Goal: Navigation & Orientation: Find specific page/section

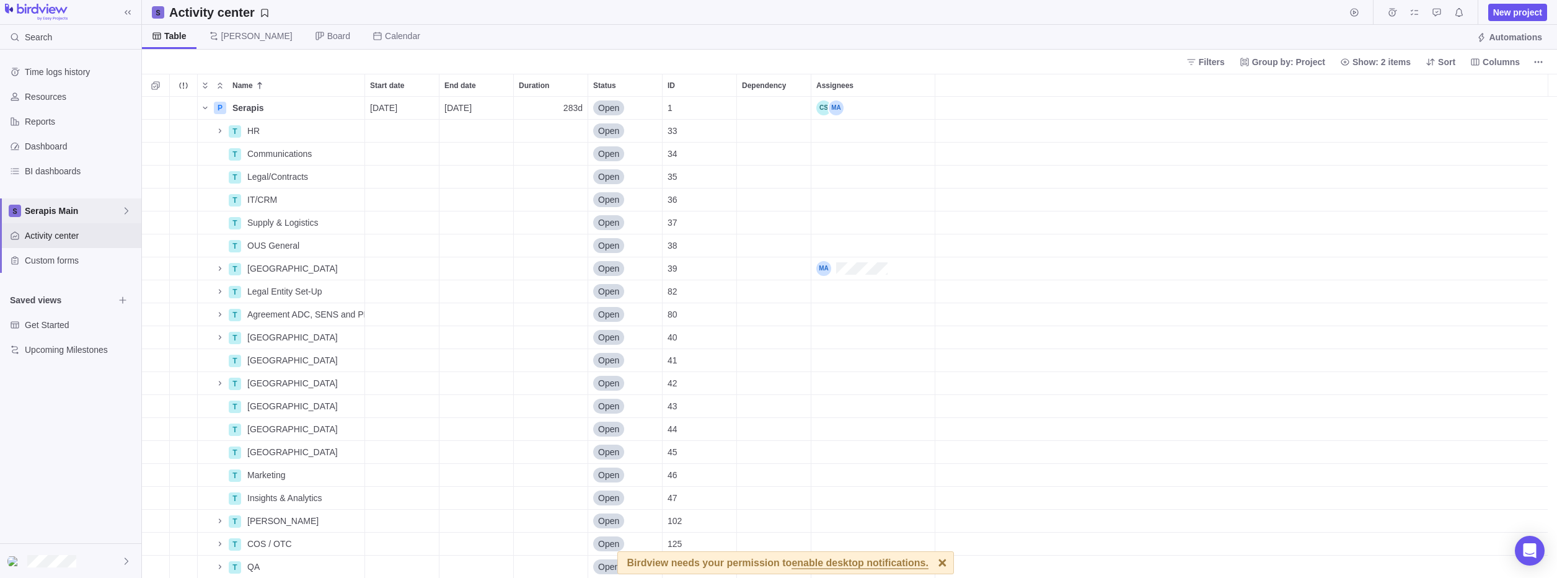
scroll to position [472, 1406]
click at [126, 211] on icon at bounding box center [127, 211] width 10 height 10
click at [120, 239] on icon "Edit space settings" at bounding box center [117, 240] width 8 height 8
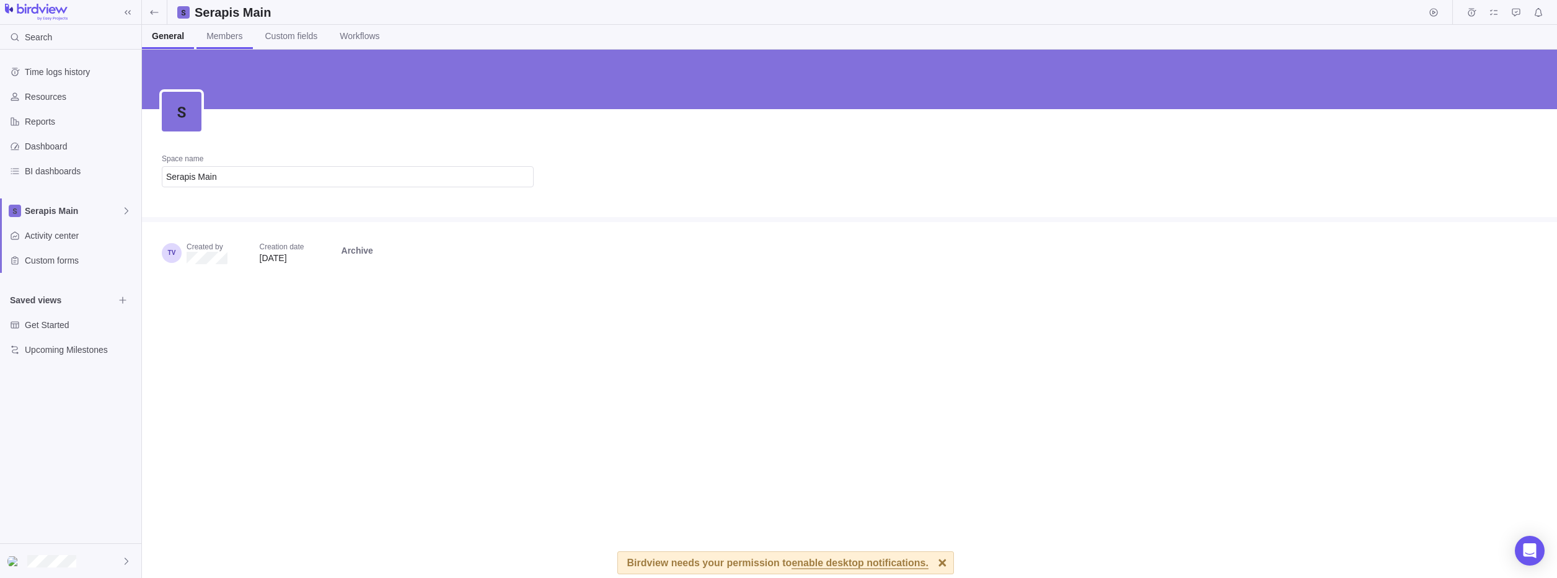
click at [225, 42] on link "Members" at bounding box center [225, 37] width 56 height 24
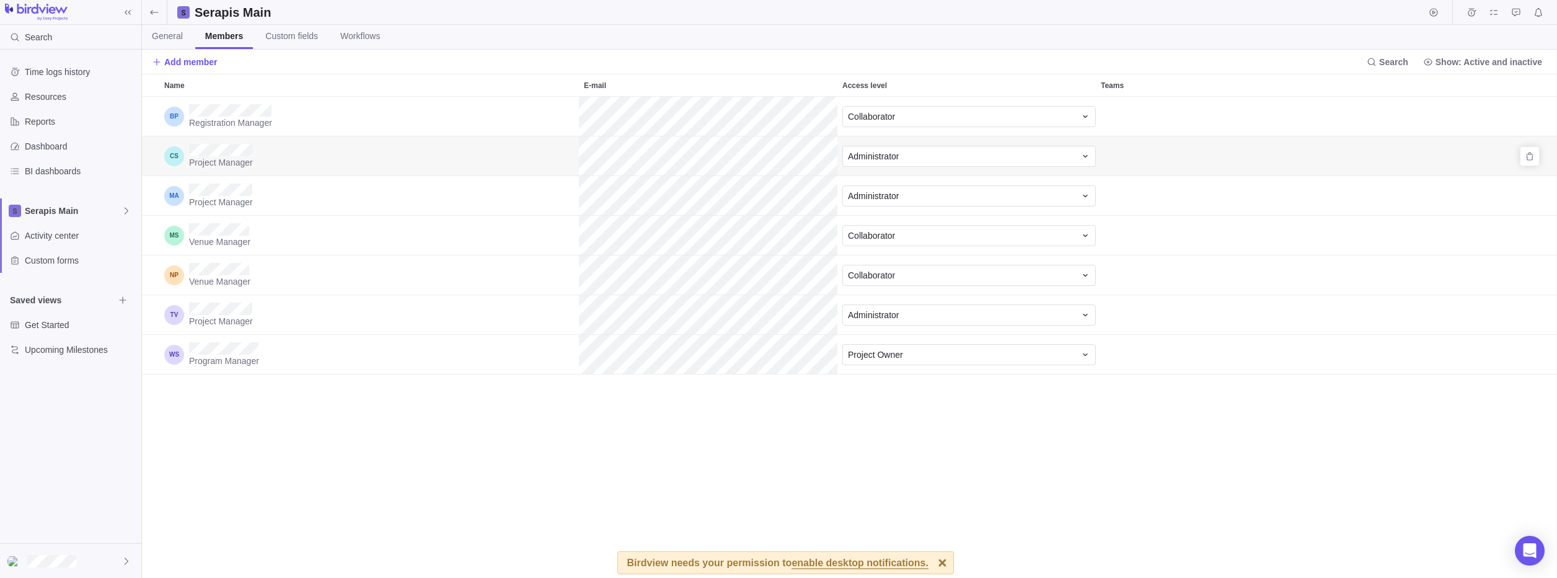
scroll to position [472, 1406]
click at [122, 214] on icon at bounding box center [127, 211] width 10 height 10
click at [74, 425] on div "Time logs history Resources Reports Dashboard BI dashboards Serapis Main Activi…" at bounding box center [70, 296] width 141 height 493
click at [236, 458] on div "Registration Manager Collaborator Project Manager Administrator Project Manager…" at bounding box center [849, 337] width 1415 height 481
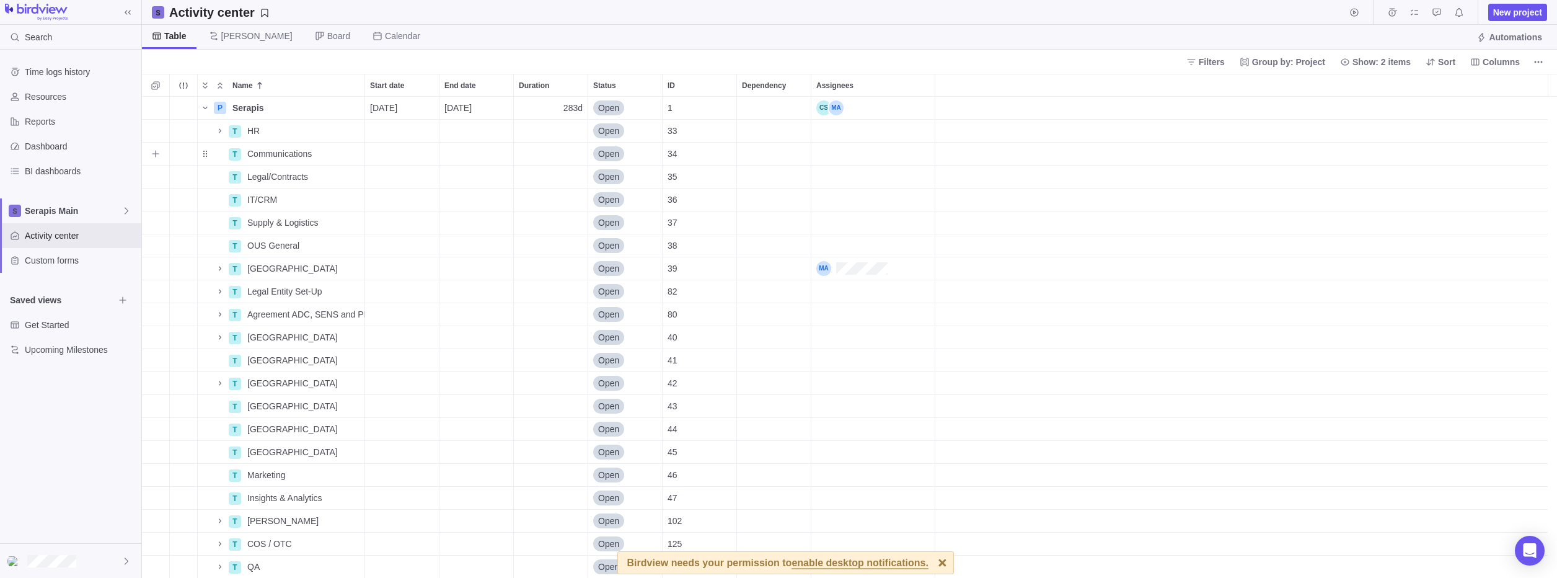
scroll to position [472, 1406]
click at [1539, 64] on icon "More actions" at bounding box center [1539, 62] width 10 height 10
click at [120, 210] on body "Search Time logs history Resources Reports Dashboard BI dashboards Serapis Main…" at bounding box center [778, 289] width 1557 height 578
click at [125, 210] on icon at bounding box center [127, 211] width 10 height 10
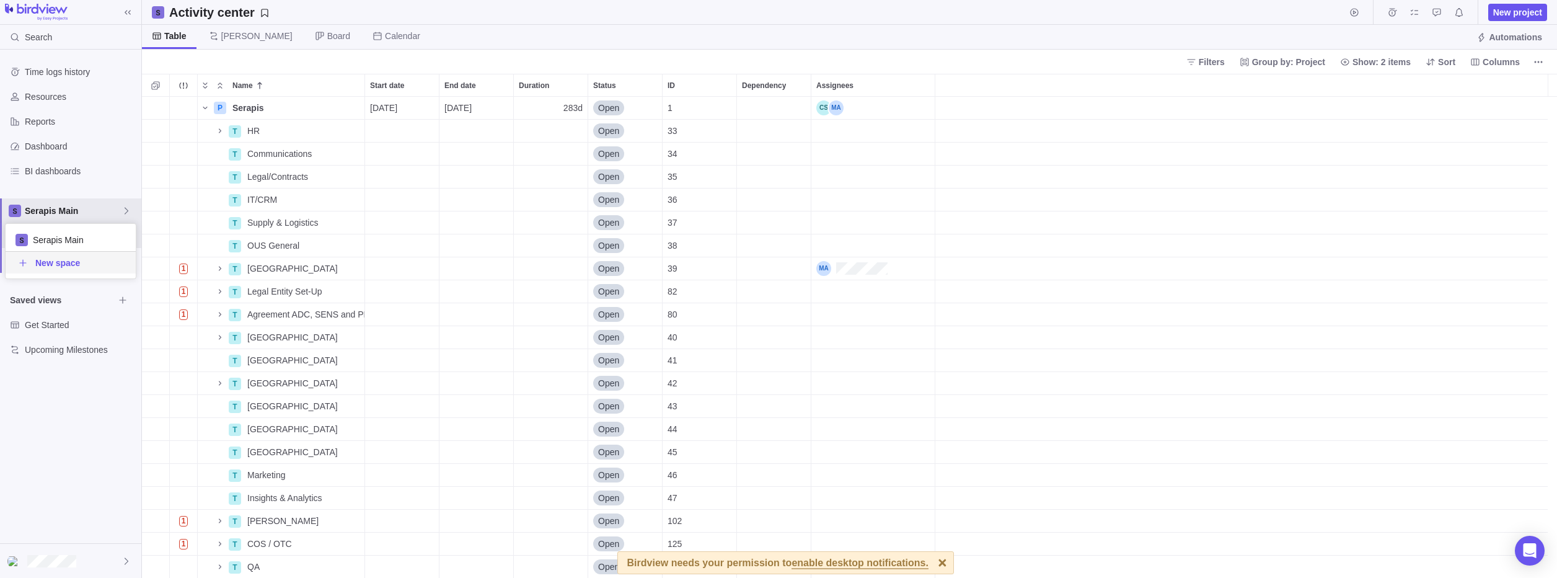
click at [91, 562] on body "Search Time logs history Resources Reports Dashboard BI dashboards Serapis Main…" at bounding box center [778, 289] width 1557 height 578
click at [120, 559] on div at bounding box center [70, 561] width 141 height 34
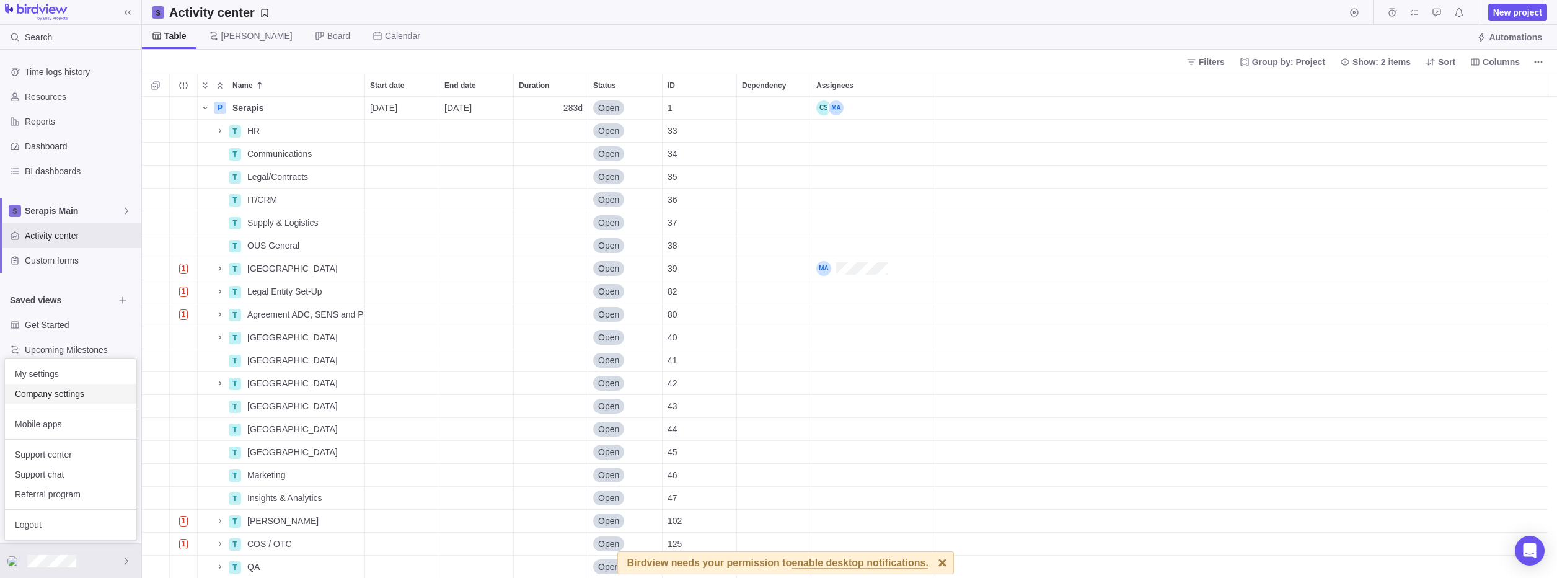
click at [57, 395] on span "Company settings" at bounding box center [71, 393] width 112 height 12
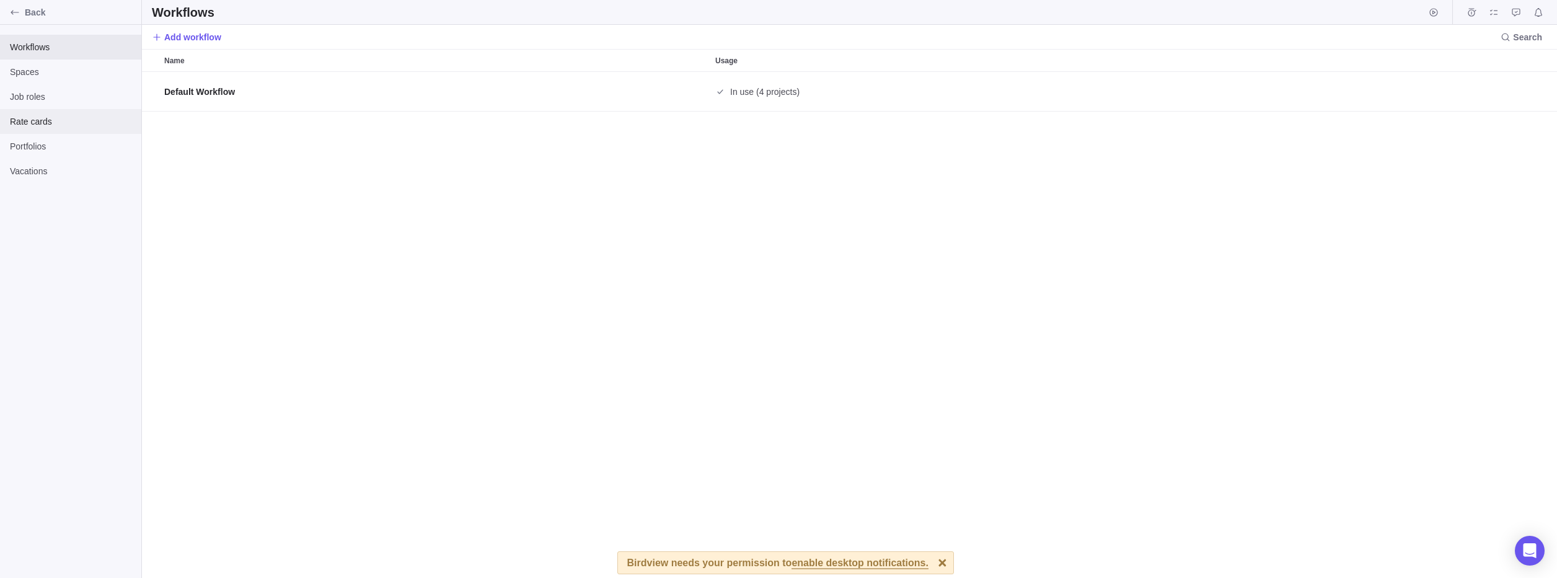
scroll to position [497, 1406]
click at [11, 12] on icon "Back" at bounding box center [15, 12] width 10 height 10
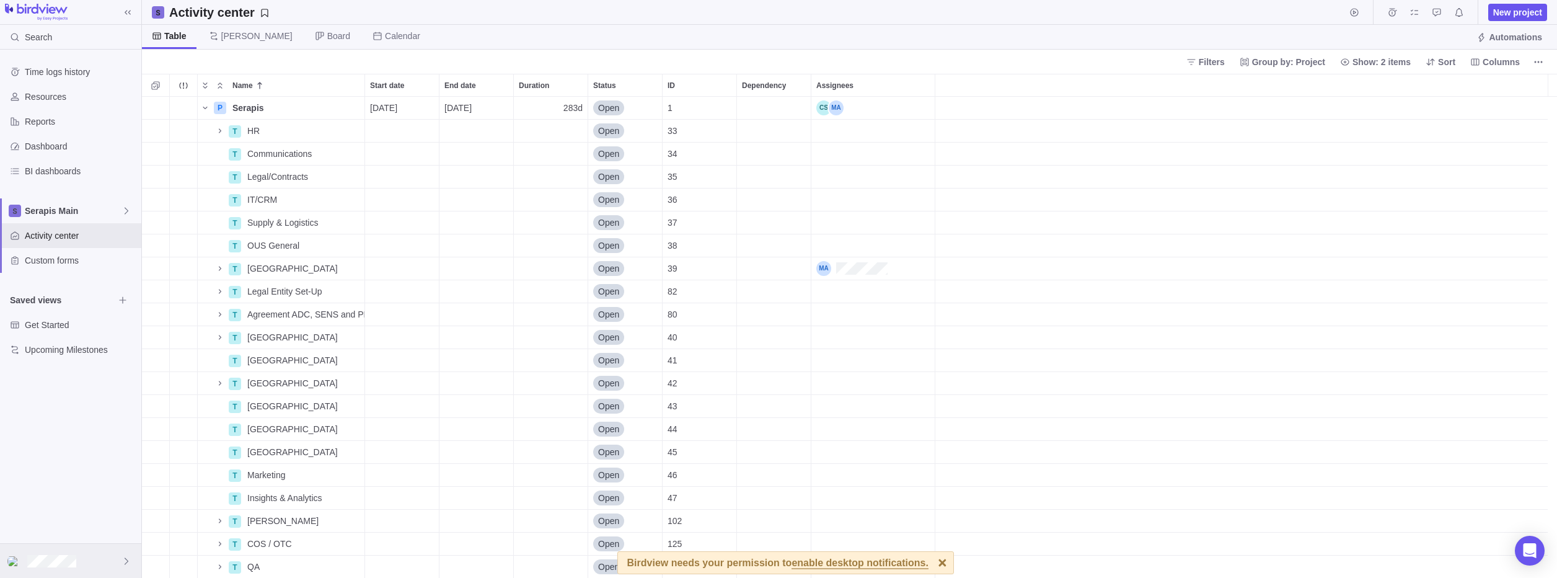
scroll to position [472, 1406]
click at [126, 560] on icon at bounding box center [127, 561] width 10 height 10
click at [74, 398] on span "Company settings" at bounding box center [71, 393] width 112 height 12
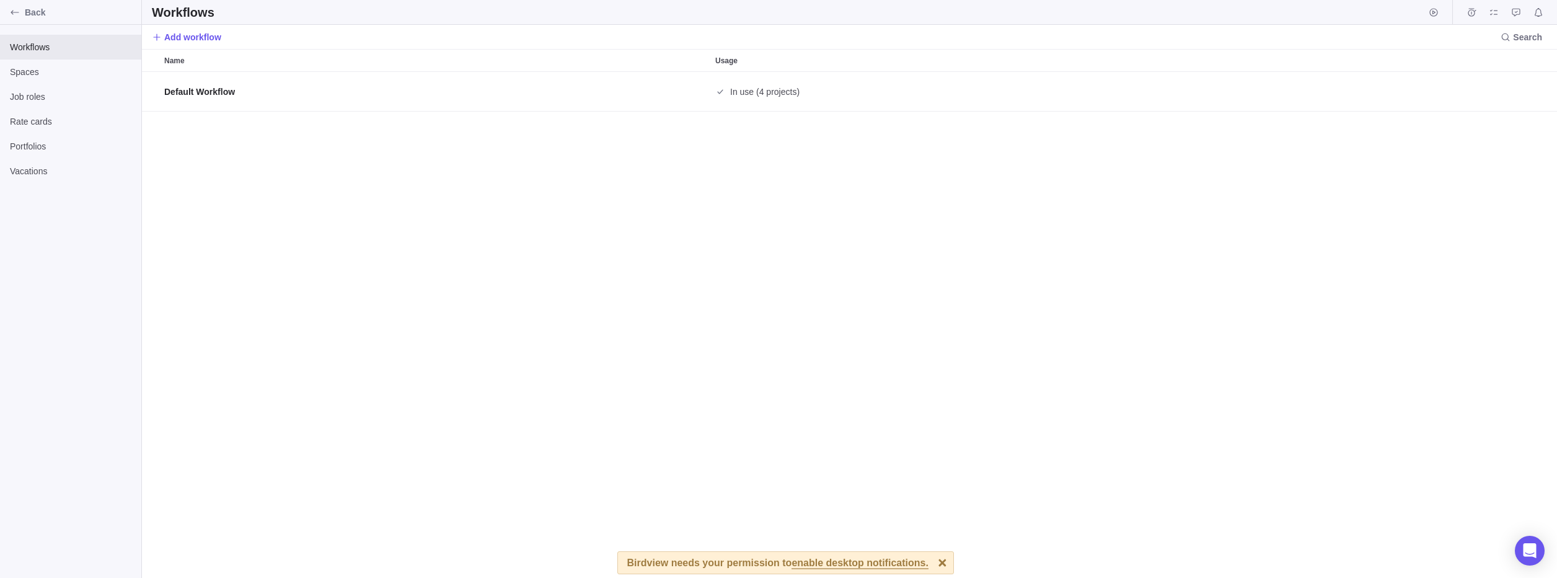
scroll to position [497, 1406]
click at [63, 9] on span "Back" at bounding box center [81, 12] width 112 height 12
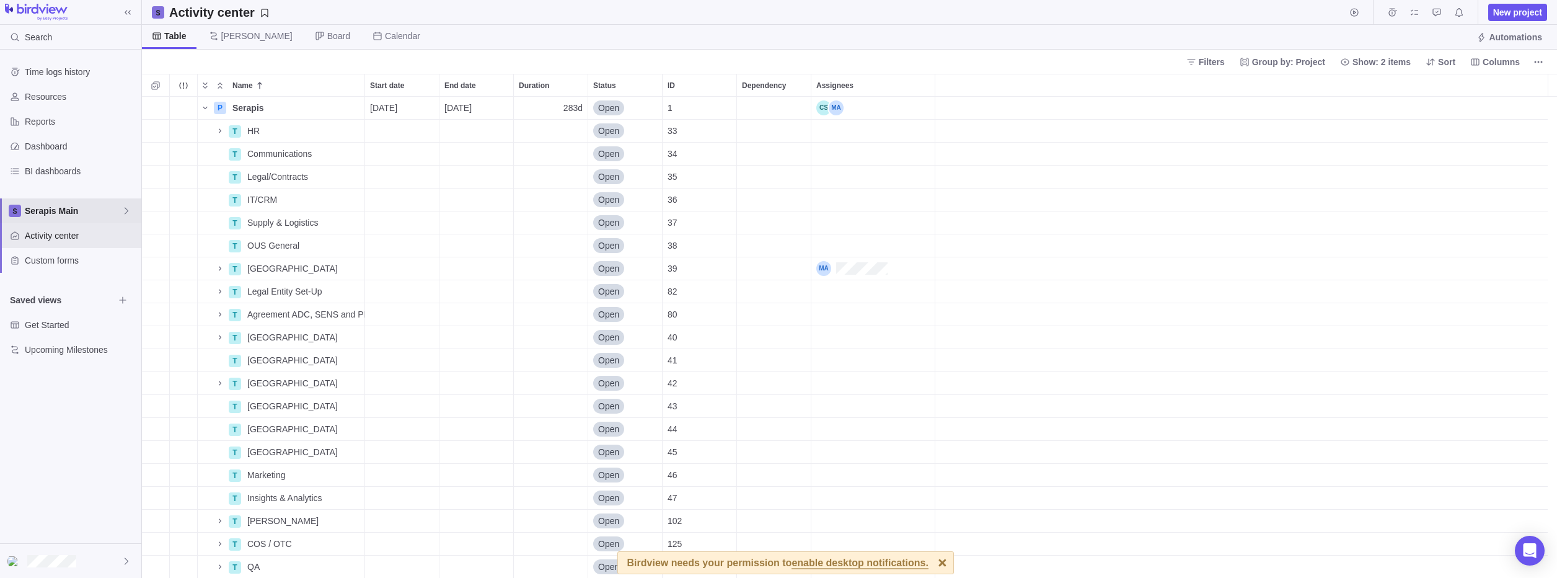
scroll to position [472, 1406]
click at [125, 212] on icon at bounding box center [127, 211] width 10 height 10
